Goal: Check status

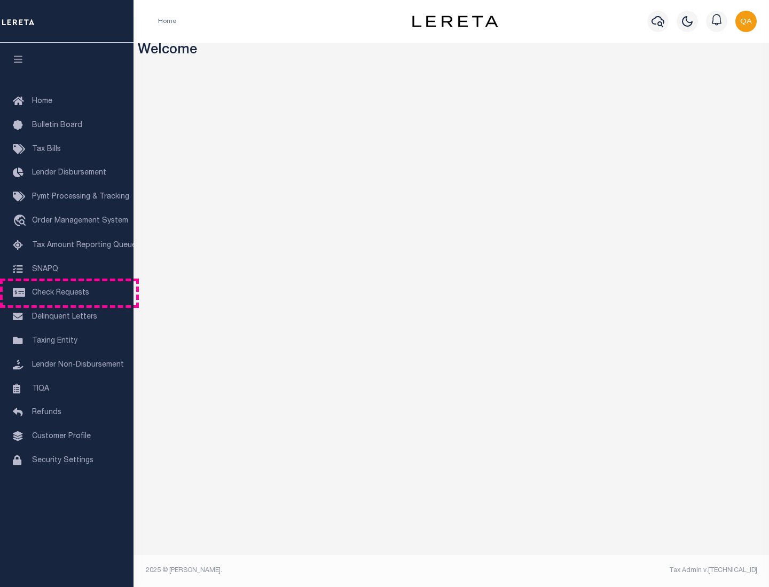
click at [67, 293] on span "Check Requests" at bounding box center [60, 292] width 57 height 7
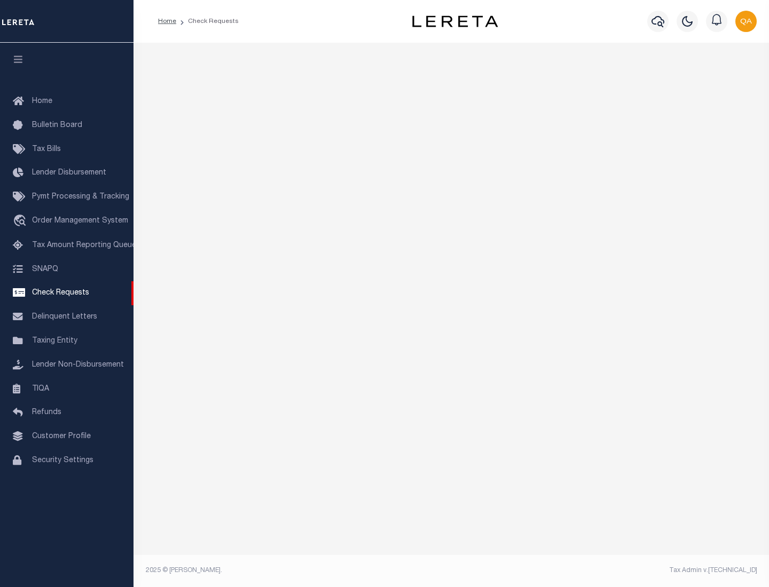
select select "50"
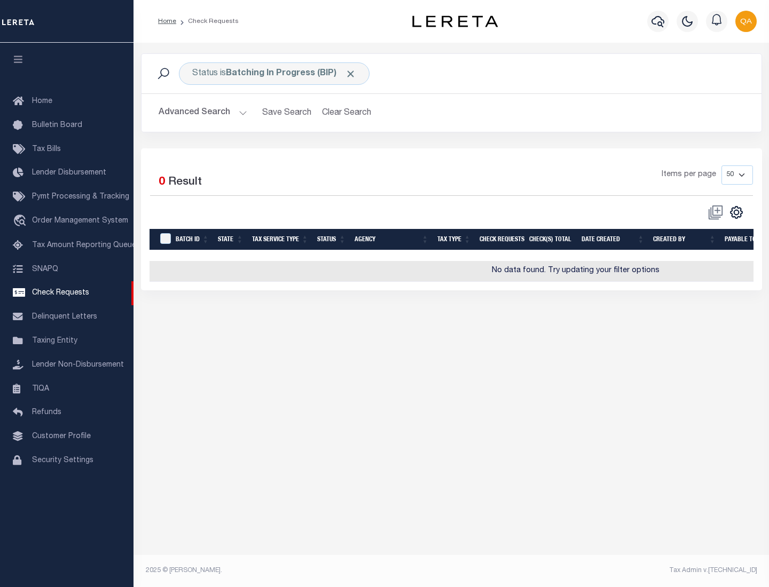
click at [351, 74] on span "Click to Remove" at bounding box center [350, 73] width 11 height 11
